Goal: Task Accomplishment & Management: Use online tool/utility

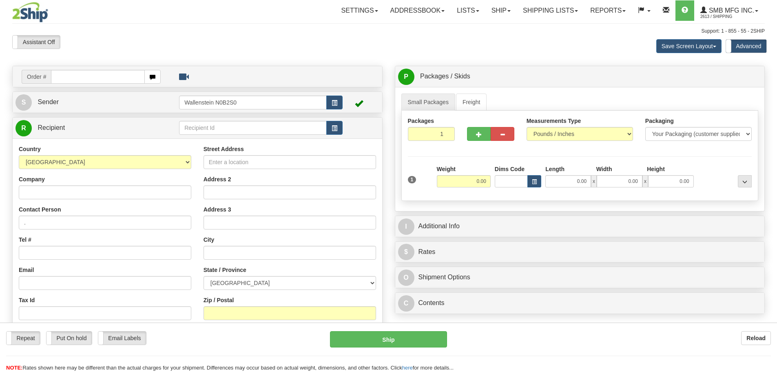
click at [106, 75] on input "text" at bounding box center [98, 77] width 94 height 14
type input "31780171"
click at [164, 40] on body "Training Course Close Toggle navigation Settings Shipping Preferences New Recip…" at bounding box center [388, 186] width 777 height 372
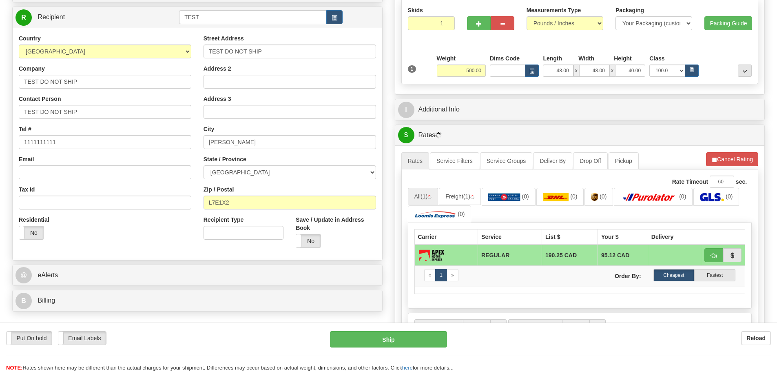
scroll to position [122, 0]
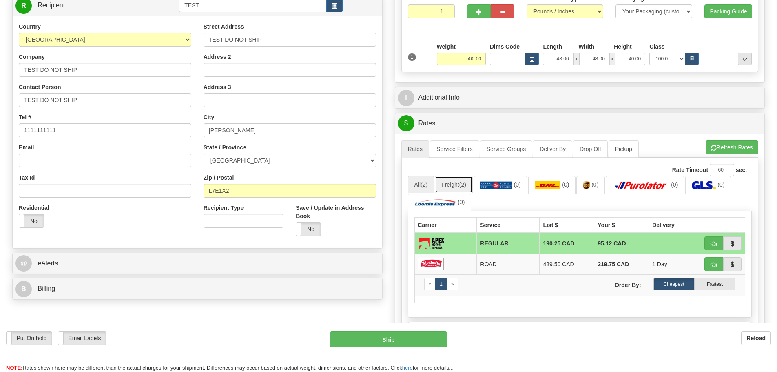
click at [461, 191] on link "Freight (2)" at bounding box center [454, 184] width 38 height 17
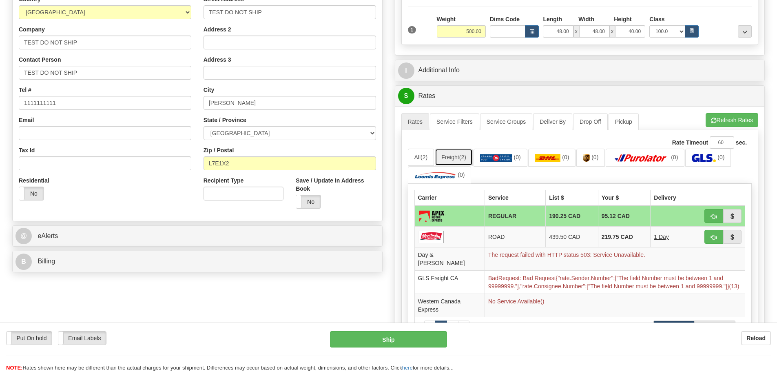
scroll to position [204, 0]
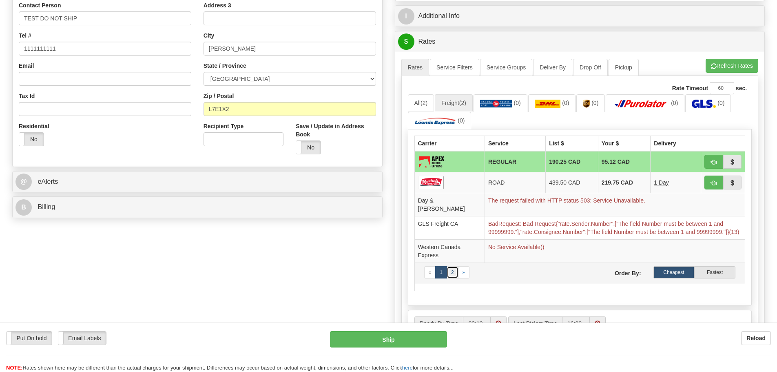
click at [452, 266] on link "2" at bounding box center [453, 272] width 12 height 12
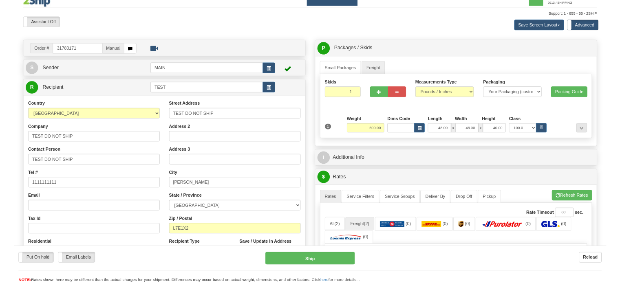
scroll to position [0, 0]
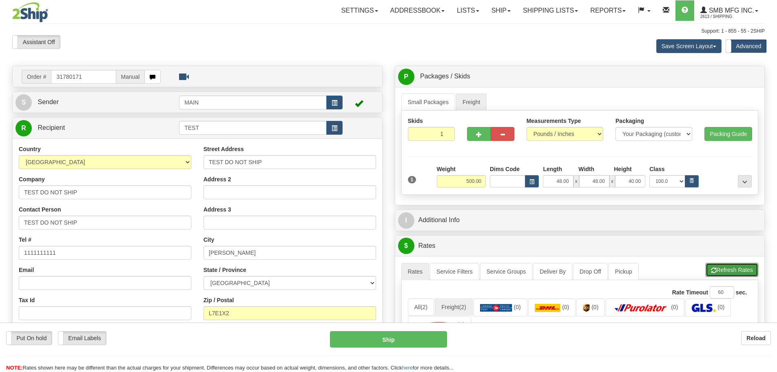
drag, startPoint x: 724, startPoint y: 264, endPoint x: 724, endPoint y: 259, distance: 5.3
click at [724, 264] on button "Refresh Rates" at bounding box center [732, 270] width 53 height 14
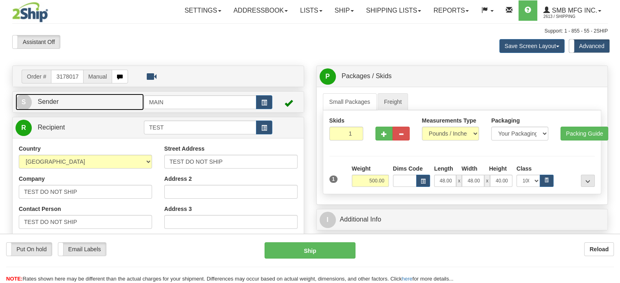
click at [104, 102] on link "S Sender" at bounding box center [79, 102] width 128 height 17
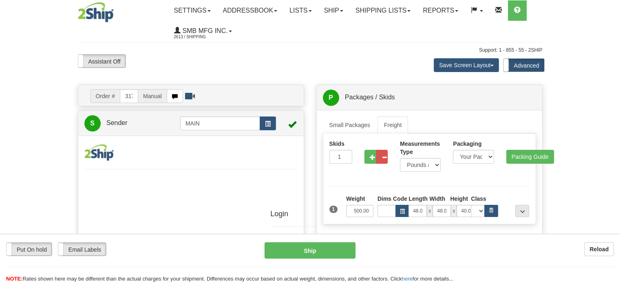
type input "2ShipOwner"
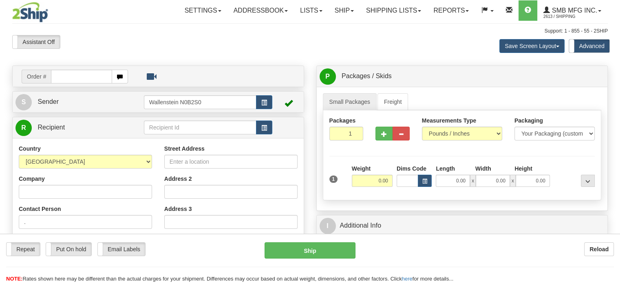
click at [71, 83] on input "text" at bounding box center [81, 77] width 61 height 14
type input "HJFK8AASMB"
type input "31780171"
click at [181, 53] on body "Training Course Close Toggle navigation Settings Shipping Preferences New Recip…" at bounding box center [310, 141] width 620 height 283
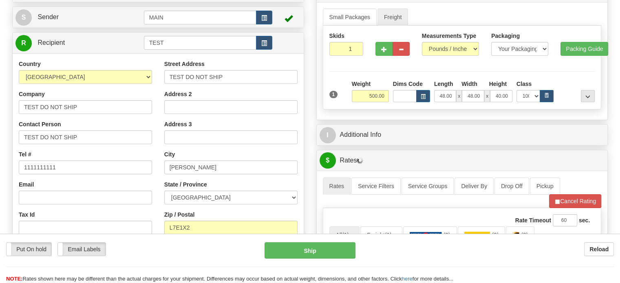
scroll to position [41, 0]
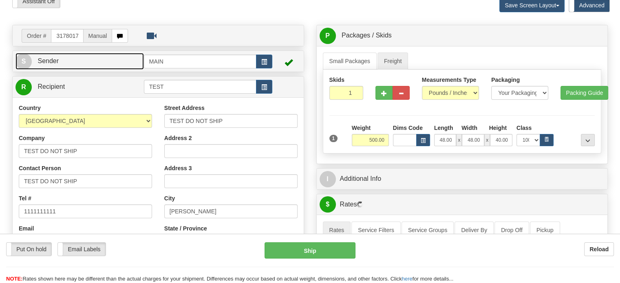
click at [104, 63] on link "S Sender" at bounding box center [79, 61] width 128 height 17
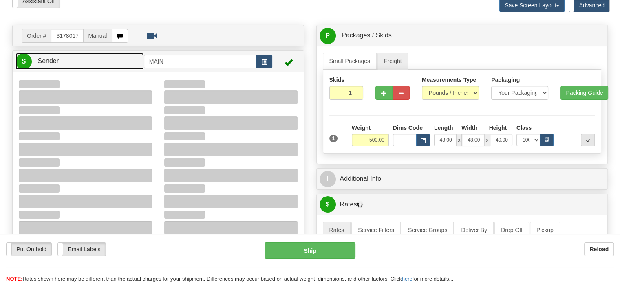
type input "09:00"
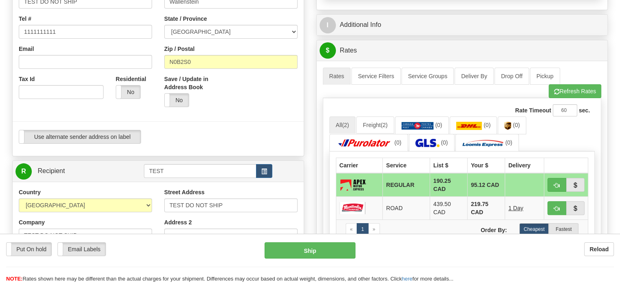
scroll to position [163, 0]
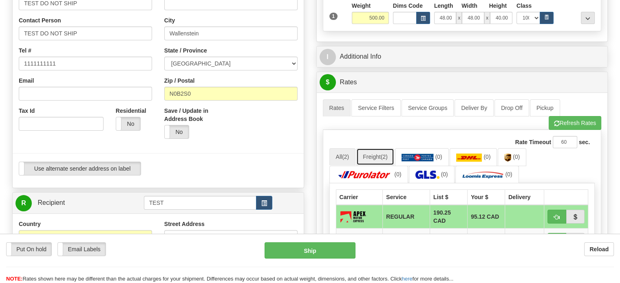
click at [366, 153] on link "Freight (2)" at bounding box center [375, 156] width 38 height 17
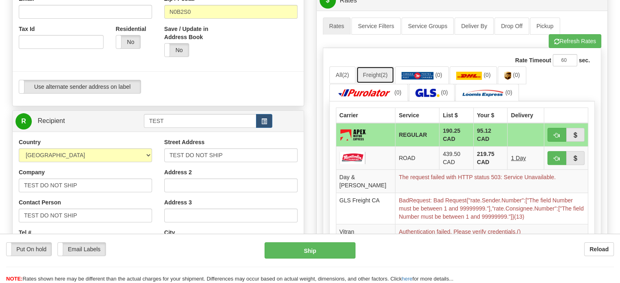
scroll to position [245, 0]
click at [567, 44] on button "Refresh Rates" at bounding box center [575, 42] width 53 height 14
